Goal: Communication & Community: Answer question/provide support

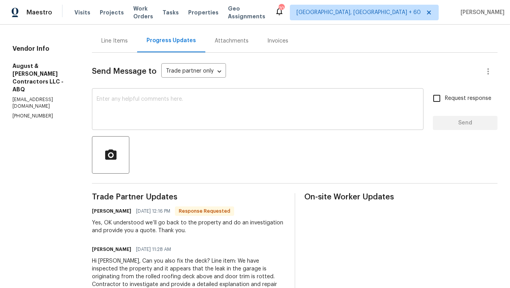
scroll to position [63, 0]
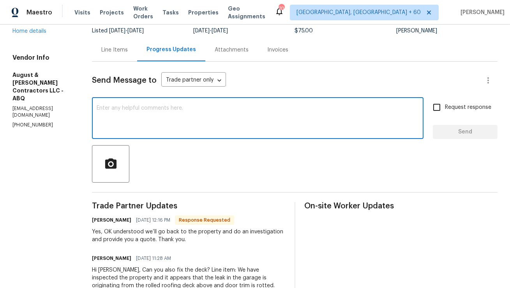
click at [242, 107] on textarea at bounding box center [258, 118] width 322 height 27
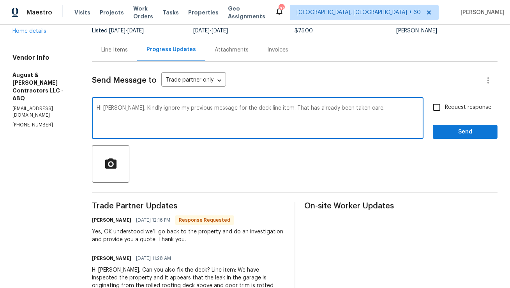
type textarea "HI Michelle, Kindly ignore my previous message for the deck line item. That has…"
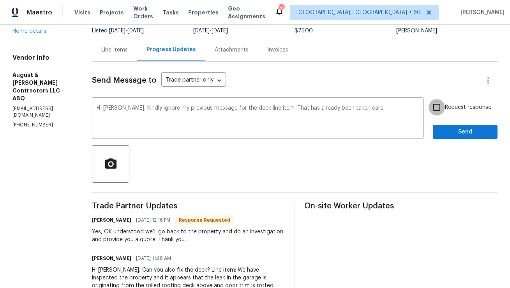
click at [441, 110] on input "Request response" at bounding box center [437, 107] width 16 height 16
checkbox input "true"
click at [460, 133] on span "Send" at bounding box center [465, 132] width 52 height 10
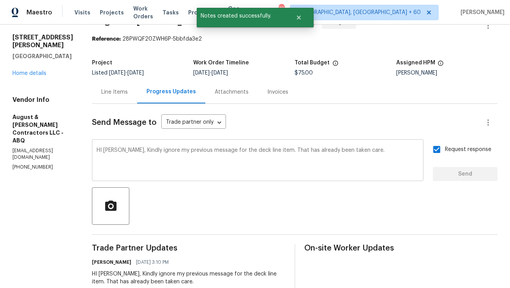
scroll to position [0, 0]
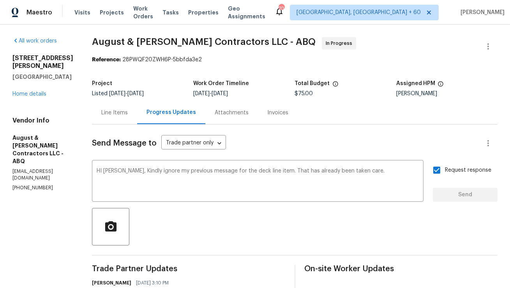
click at [32, 184] on p "(832) 317-1554" at bounding box center [42, 187] width 61 height 7
copy p "(832) 317-1554"
click at [50, 168] on p "[EMAIL_ADDRESS][DOMAIN_NAME]" at bounding box center [42, 174] width 61 height 13
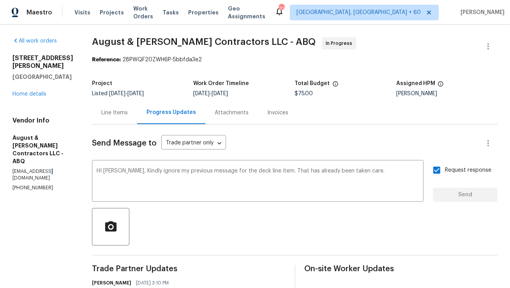
click at [50, 168] on p "[EMAIL_ADDRESS][DOMAIN_NAME]" at bounding box center [42, 174] width 61 height 13
copy p "[EMAIL_ADDRESS][DOMAIN_NAME]"
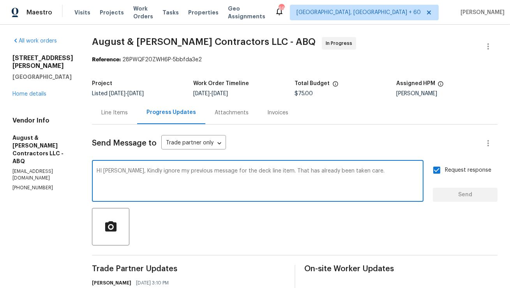
click at [215, 186] on textarea "HI [PERSON_NAME], Kindly ignore my previous message for the deck line item. Tha…" at bounding box center [258, 181] width 322 height 27
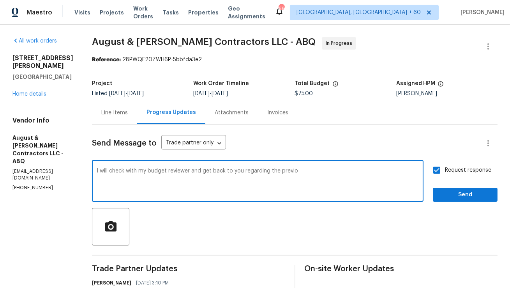
click at [288, 172] on textarea "I will check with my budget reviewer and get back to you regarding the previo" at bounding box center [258, 181] width 322 height 27
type textarea "I will check with my budget reviewer and get back to you regarding the siding l…"
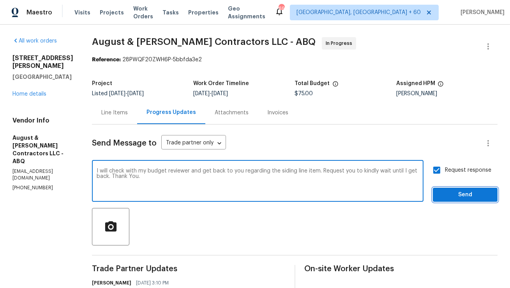
click at [461, 193] on span "Send" at bounding box center [465, 195] width 52 height 10
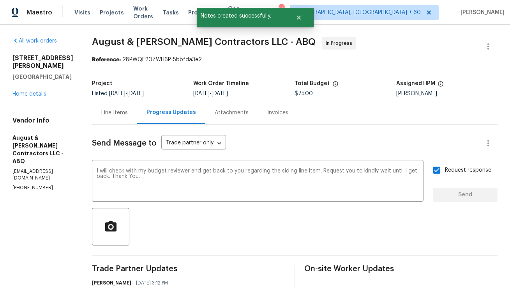
click at [27, 168] on p "aands.opendoor@gmail.com" at bounding box center [42, 174] width 61 height 13
copy p "aands.opendoor@gmail.com"
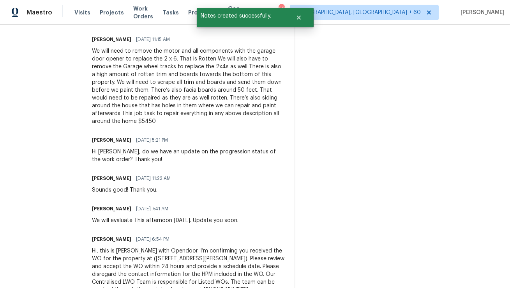
scroll to position [445, 0]
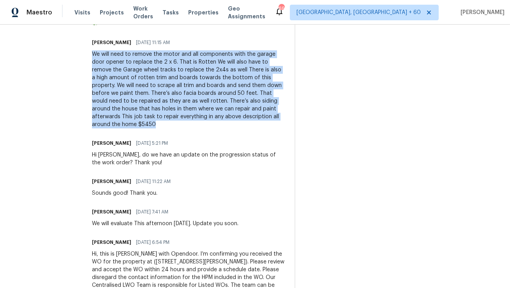
copy div "We will need to remove the motor and all components with the garage door opener…"
drag, startPoint x: 94, startPoint y: 78, endPoint x: 112, endPoint y: 153, distance: 77.3
click at [112, 153] on div "Trade Partner Updates Anthony Mascarenhas 08/19/2025 3:12 PM I will check with …" at bounding box center [188, 63] width 193 height 487
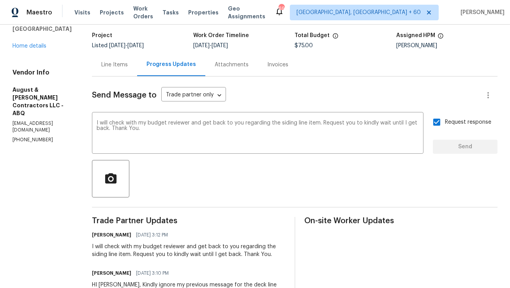
scroll to position [0, 0]
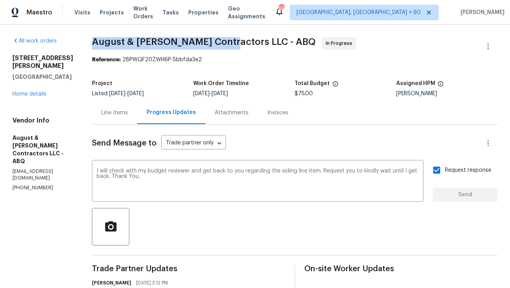
copy span "August & Suttles Contractors"
drag, startPoint x: 95, startPoint y: 42, endPoint x: 224, endPoint y: 42, distance: 129.0
click at [224, 42] on span "August & [PERSON_NAME] Contractors LLC - ABQ" at bounding box center [204, 41] width 224 height 9
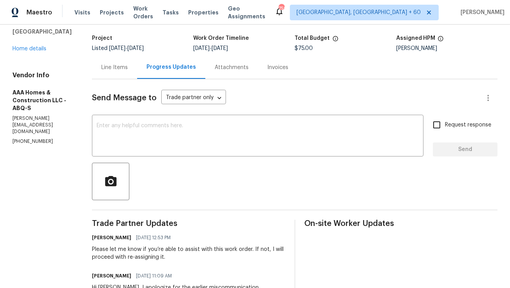
scroll to position [2, 0]
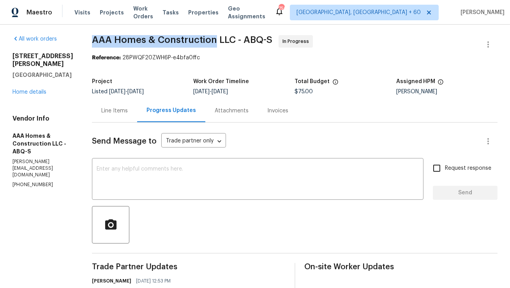
copy span "AAA Homes & Construction"
drag, startPoint x: 94, startPoint y: 40, endPoint x: 212, endPoint y: 40, distance: 118.5
click at [212, 40] on span "AAA Homes & Construction LLC - ABQ-S" at bounding box center [182, 39] width 180 height 9
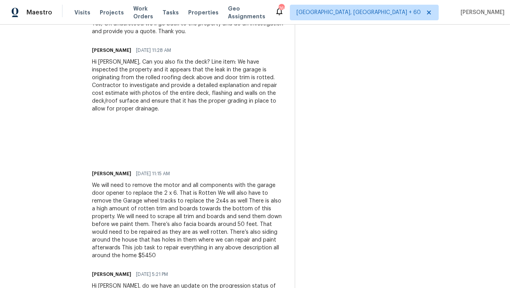
scroll to position [349, 0]
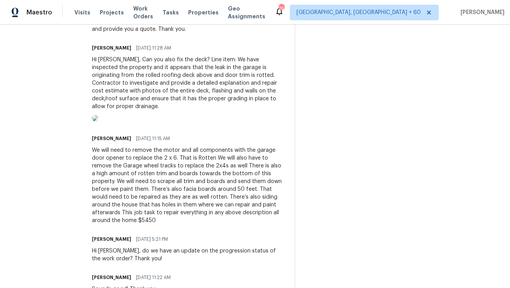
click at [98, 121] on img at bounding box center [95, 118] width 6 height 6
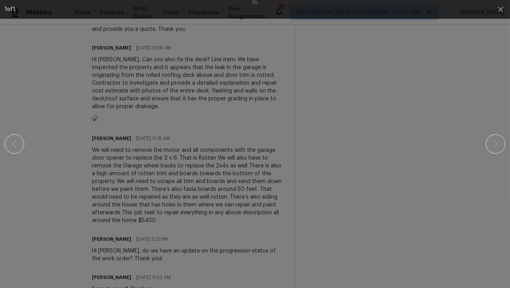
click at [441, 90] on div at bounding box center [255, 144] width 443 height 288
click at [501, 10] on icon "button" at bounding box center [500, 9] width 5 height 5
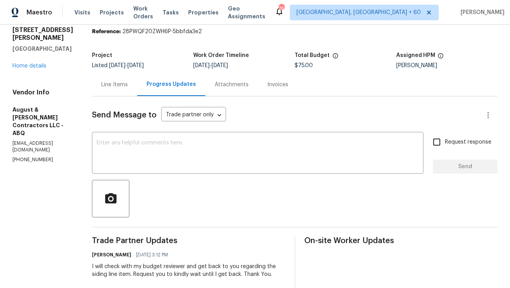
scroll to position [0, 0]
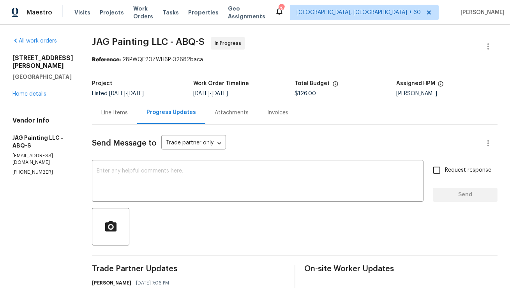
click at [108, 115] on div "Line Items" at bounding box center [114, 113] width 27 height 8
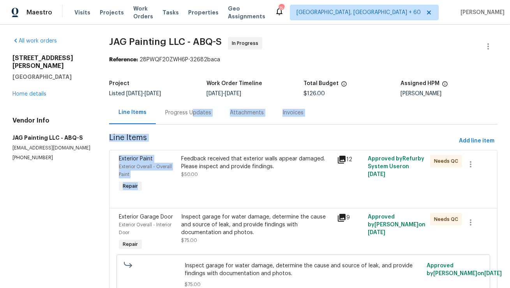
drag, startPoint x: 191, startPoint y: 112, endPoint x: 220, endPoint y: 173, distance: 67.5
click at [220, 172] on section "JAG Painting LLC - ABQ-S In Progress Reference: 28PWQF20ZWH6P-32682baca Project…" at bounding box center [303, 203] width 389 height 333
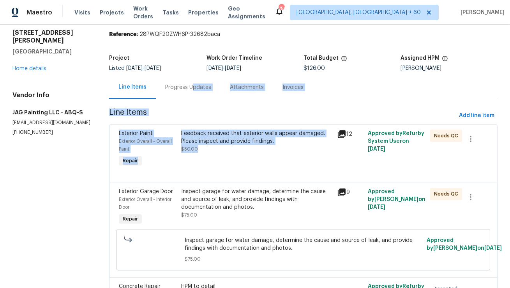
scroll to position [18, 0]
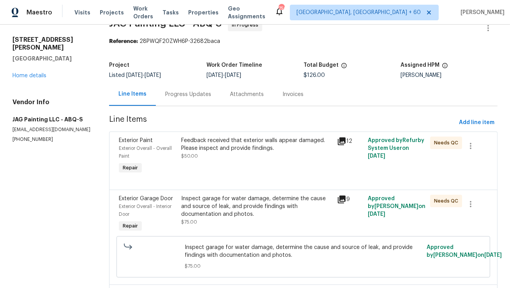
click at [180, 93] on div "Progress Updates" at bounding box center [188, 94] width 46 height 8
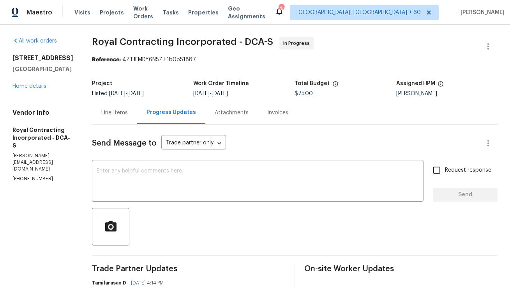
click at [137, 112] on div "Line Items" at bounding box center [114, 112] width 45 height 23
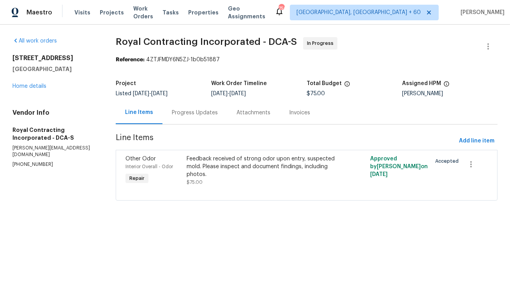
click at [207, 111] on div "Progress Updates" at bounding box center [195, 113] width 46 height 8
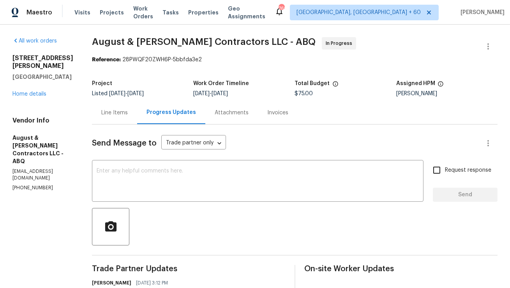
click at [122, 124] on div "Line Items" at bounding box center [114, 112] width 45 height 23
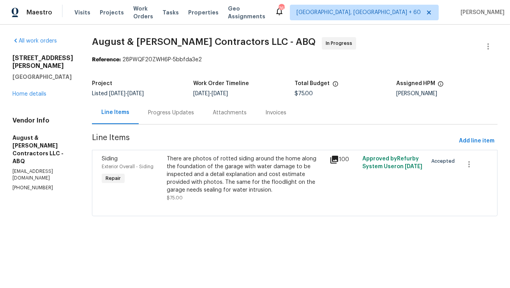
click at [153, 108] on div "Progress Updates" at bounding box center [171, 112] width 65 height 23
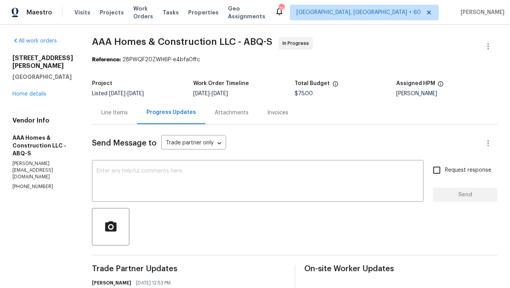
click at [128, 111] on div "Line Items" at bounding box center [114, 112] width 45 height 23
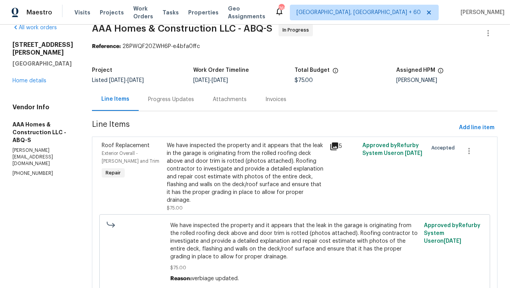
scroll to position [37, 0]
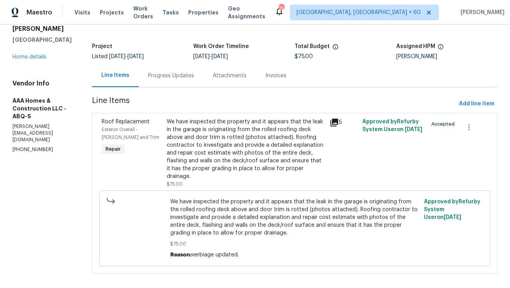
click at [189, 157] on div "We have inspected the property and it appears that the leak in the garage is or…" at bounding box center [246, 149] width 158 height 62
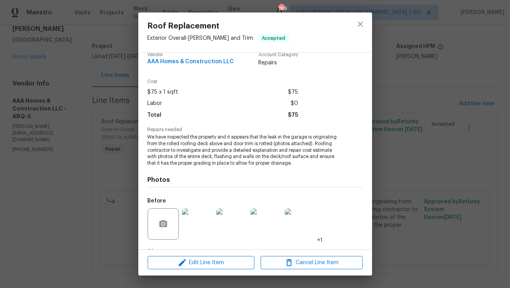
scroll to position [5, 0]
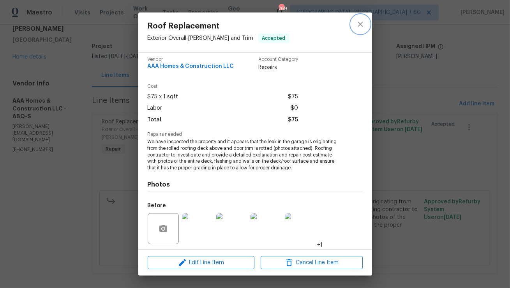
click at [358, 29] on button "close" at bounding box center [360, 24] width 19 height 19
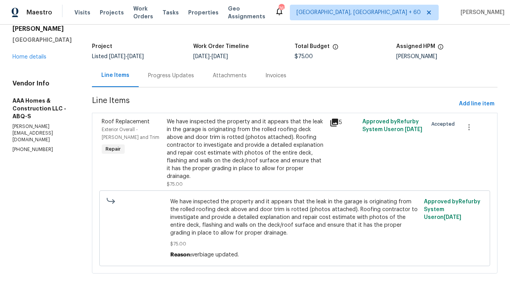
click at [167, 75] on div "Progress Updates" at bounding box center [171, 76] width 46 height 8
